Goal: Task Accomplishment & Management: Manage account settings

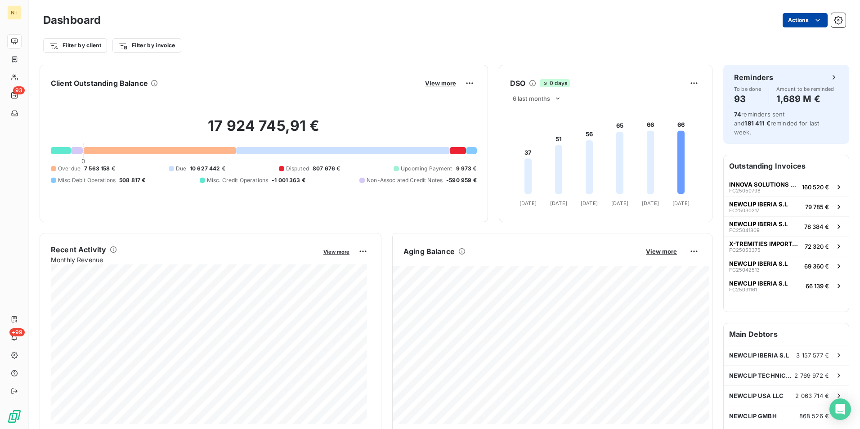
click at [803, 19] on html "NT 93 +99 Dashboard Actions Filter by client Filter by invoice Client Outstandi…" at bounding box center [430, 214] width 860 height 429
click at [374, 38] on html "NT 93 +99 Dashboard Actions Export dashboard Filter by client Filter by invoice…" at bounding box center [430, 214] width 860 height 429
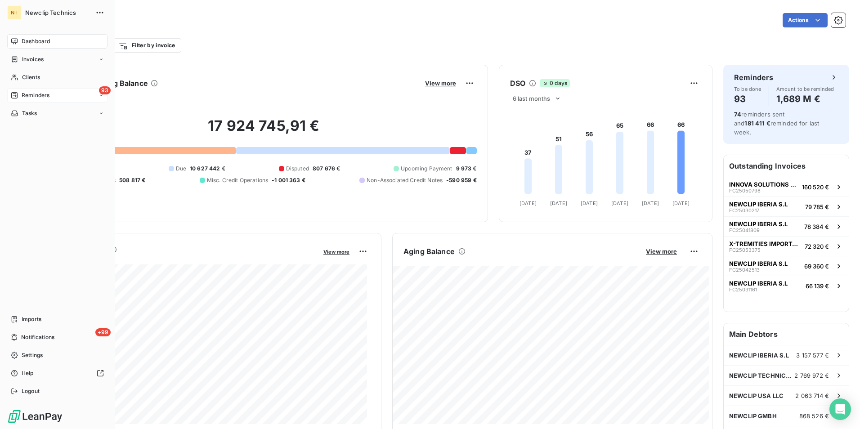
click at [52, 98] on div "93 Reminders" at bounding box center [57, 95] width 100 height 14
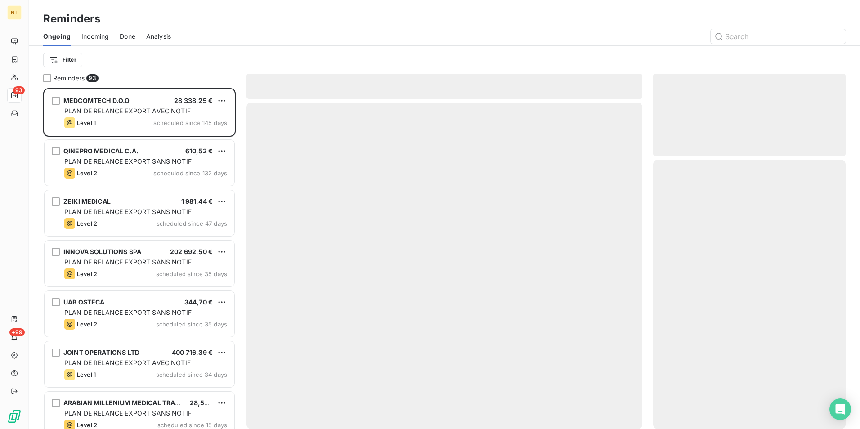
scroll to position [334, 186]
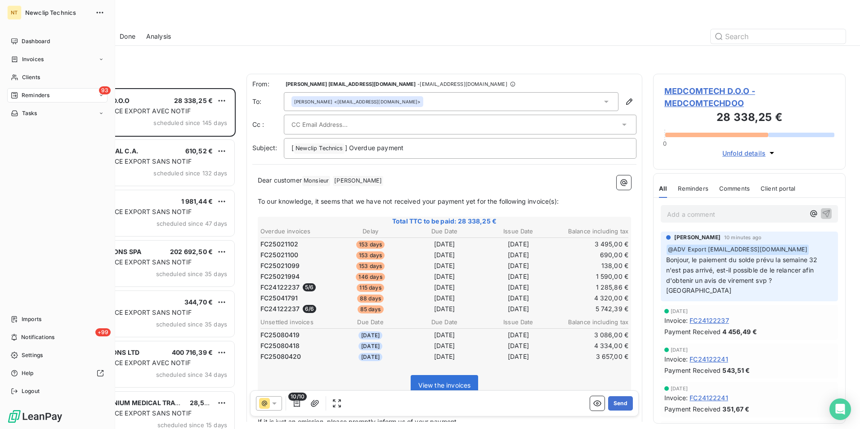
click at [31, 30] on div "NT Newclip Technics Dashboard Invoices Clients 93 Reminders Tasks Imports +99 N…" at bounding box center [57, 214] width 115 height 429
click at [35, 42] on span "Dashboard" at bounding box center [36, 41] width 28 height 8
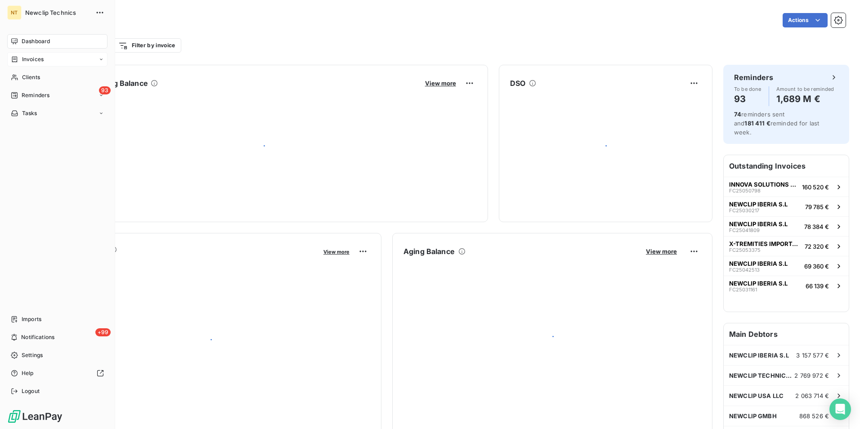
click at [39, 56] on span "Invoices" at bounding box center [33, 59] width 22 height 8
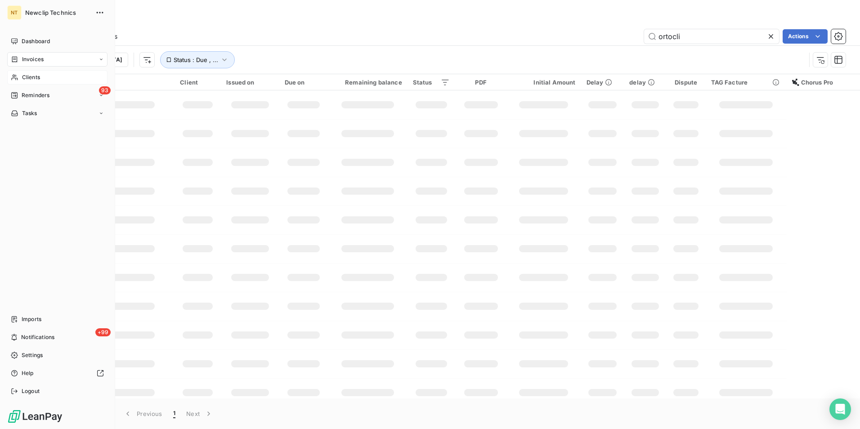
click at [22, 73] on span "Clients" at bounding box center [31, 77] width 18 height 8
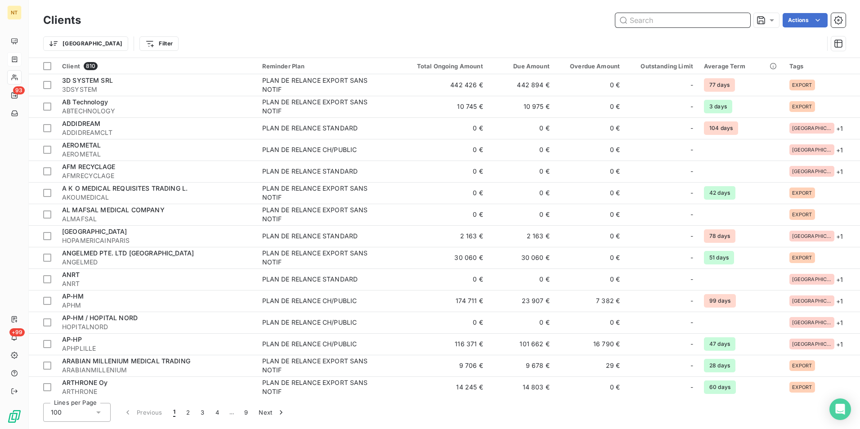
click at [641, 21] on input "text" at bounding box center [682, 20] width 135 height 14
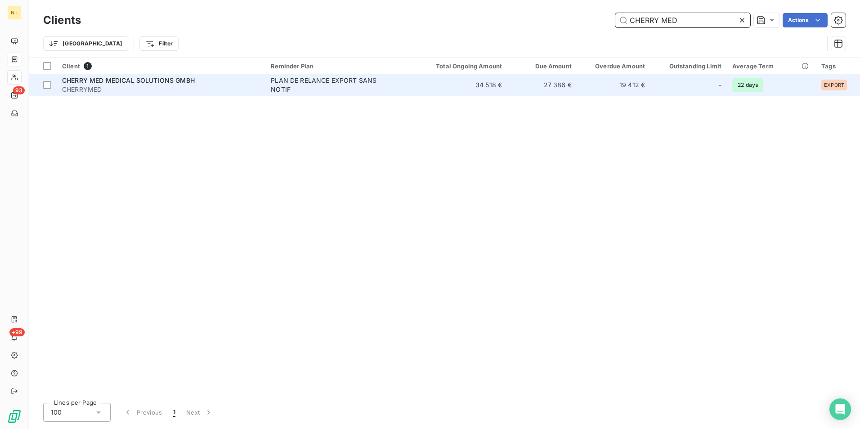
type input "CHERRY MED"
click at [618, 88] on td "19 412 €" at bounding box center [613, 85] width 73 height 22
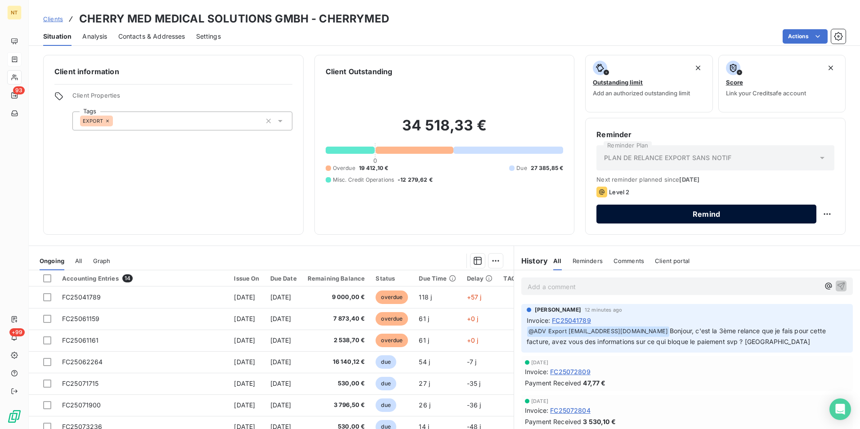
click at [702, 215] on button "Remind" at bounding box center [706, 214] width 220 height 19
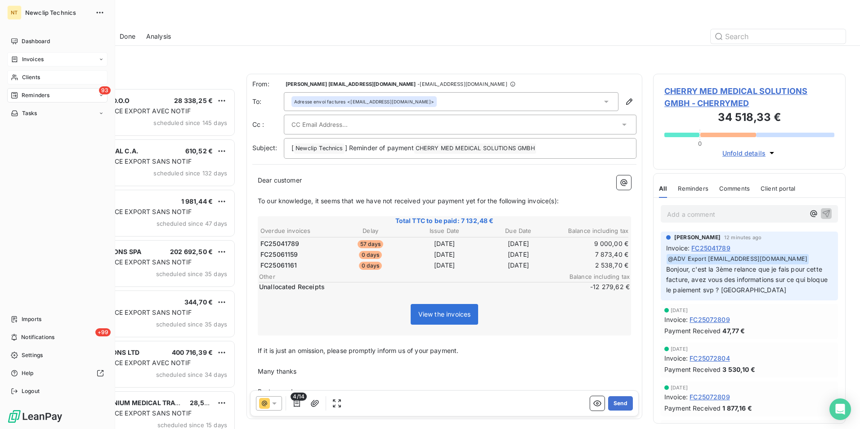
click at [43, 75] on div "Clients" at bounding box center [57, 77] width 100 height 14
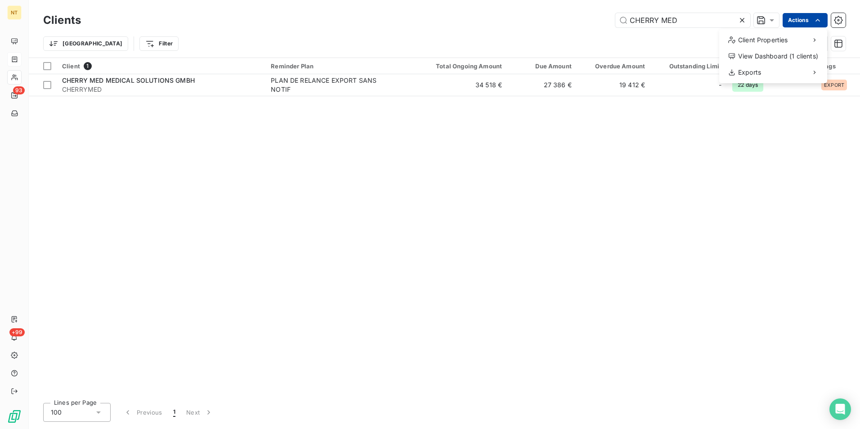
click at [809, 18] on html "NT 93 +99 Clients CHERRY MED Actions Client Properties View Dashboard (1 client…" at bounding box center [430, 214] width 860 height 429
click at [837, 20] on html "NT 93 +99 Clients CHERRY MED Actions Client Properties View Dashboard (1 client…" at bounding box center [430, 214] width 860 height 429
click at [837, 20] on icon "button" at bounding box center [838, 20] width 9 height 9
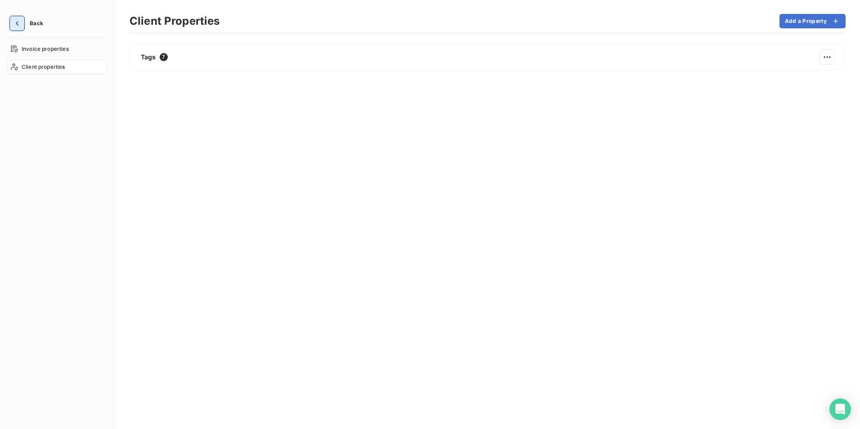
click at [14, 20] on icon "button" at bounding box center [17, 23] width 9 height 9
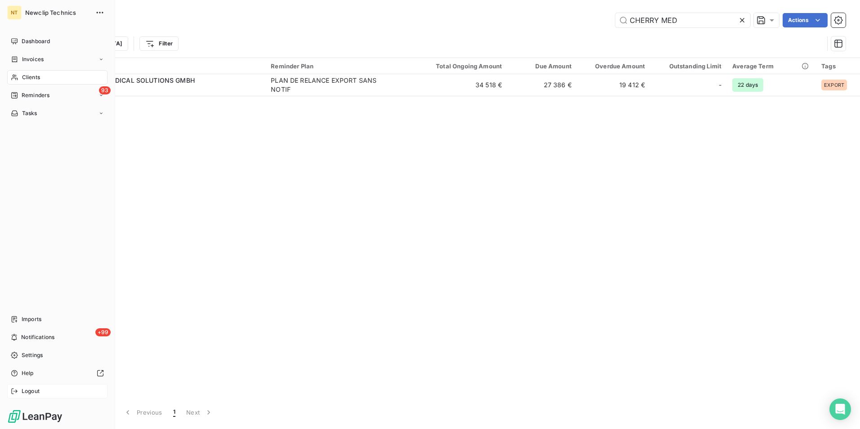
click at [46, 390] on div "Logout" at bounding box center [57, 391] width 100 height 14
